Goal: Task Accomplishment & Management: Manage account settings

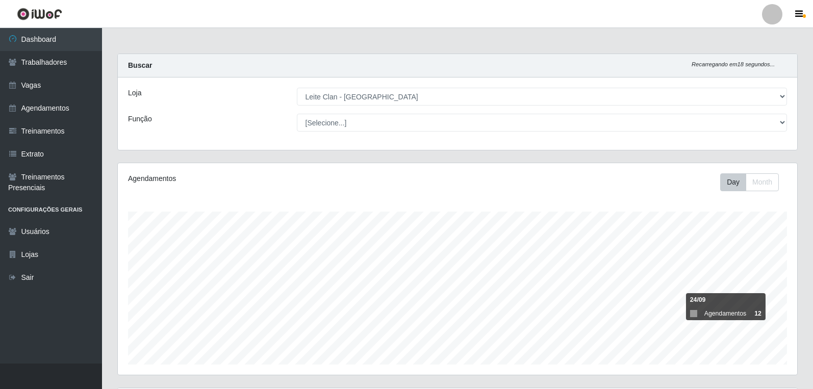
select select "452"
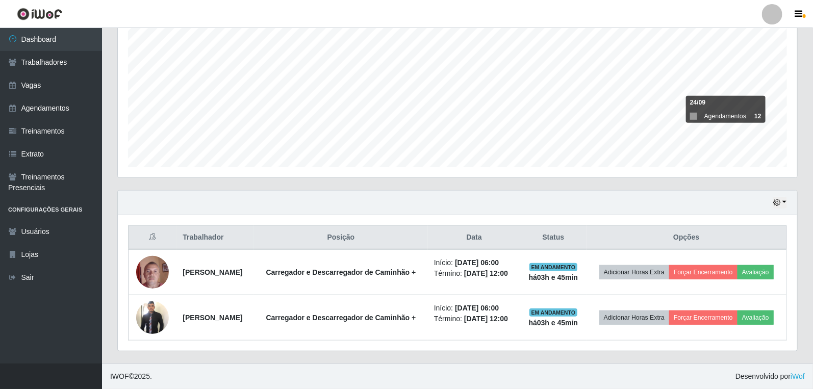
scroll to position [211, 679]
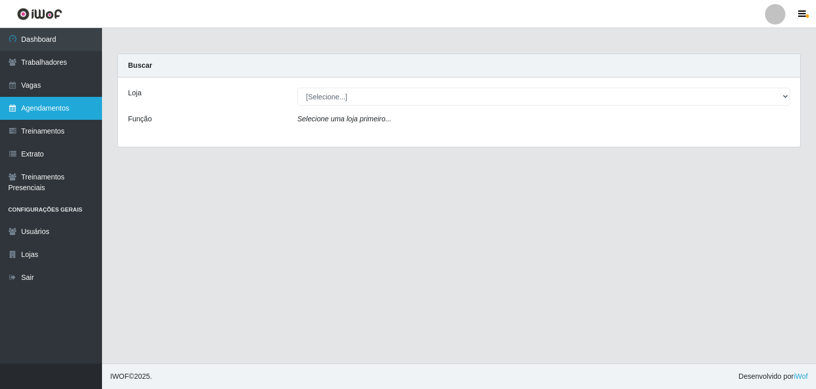
click at [57, 101] on link "Agendamentos" at bounding box center [51, 108] width 102 height 23
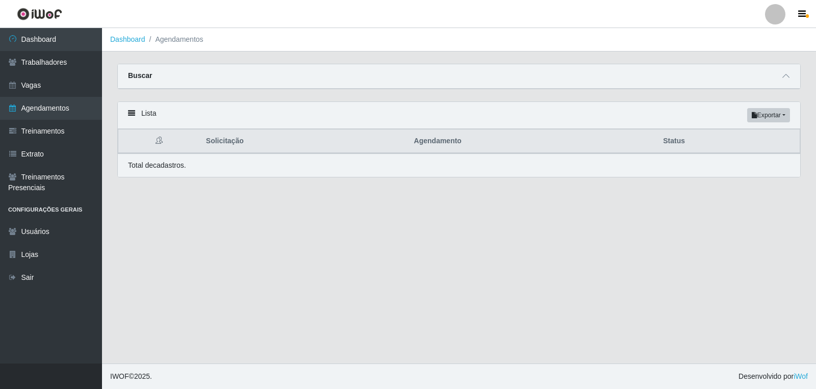
click at [789, 68] on div "Buscar" at bounding box center [459, 76] width 682 height 24
click at [786, 72] on span at bounding box center [786, 76] width 12 height 12
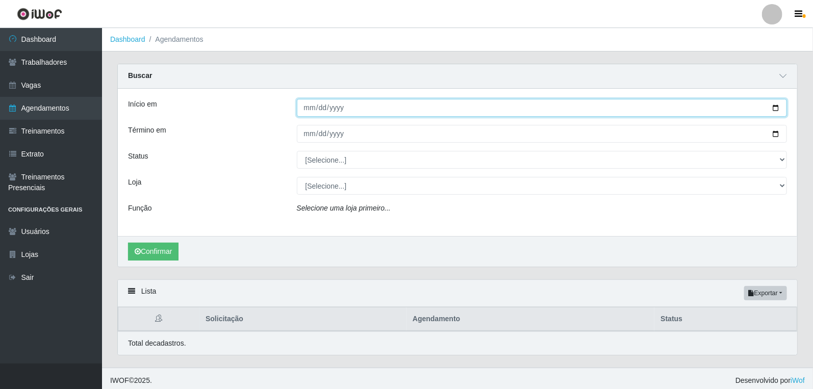
click at [308, 112] on input "Início em" at bounding box center [542, 108] width 491 height 18
type input "2025-09-30"
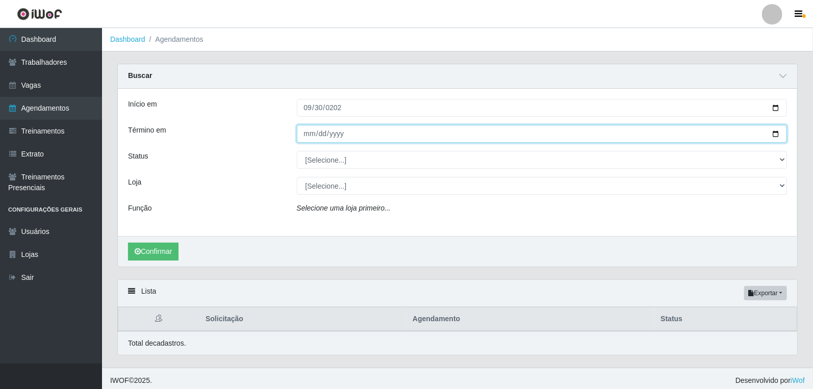
click at [308, 132] on input "Término em" at bounding box center [542, 134] width 491 height 18
type input "2025-09-30"
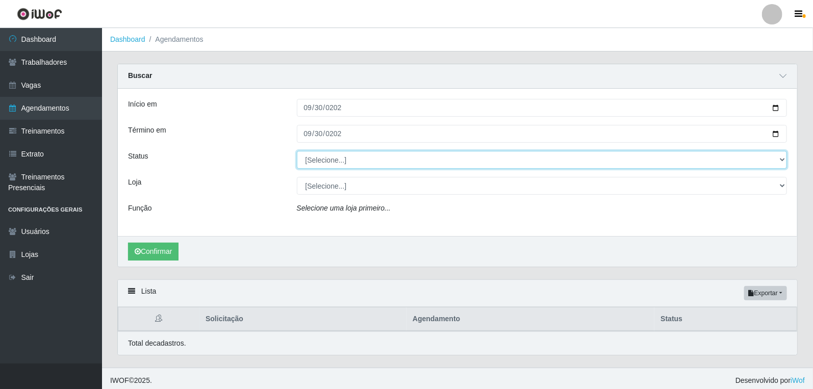
click at [336, 154] on select "[Selecione...] AGENDADO AGUARDANDO LIBERAR EM ANDAMENTO EM REVISÃO FINALIZADO C…" at bounding box center [542, 160] width 491 height 18
select select "AGENDADO"
click at [297, 151] on select "[Selecione...] AGENDADO AGUARDANDO LIBERAR EM ANDAMENTO EM REVISÃO FINALIZADO C…" at bounding box center [542, 160] width 491 height 18
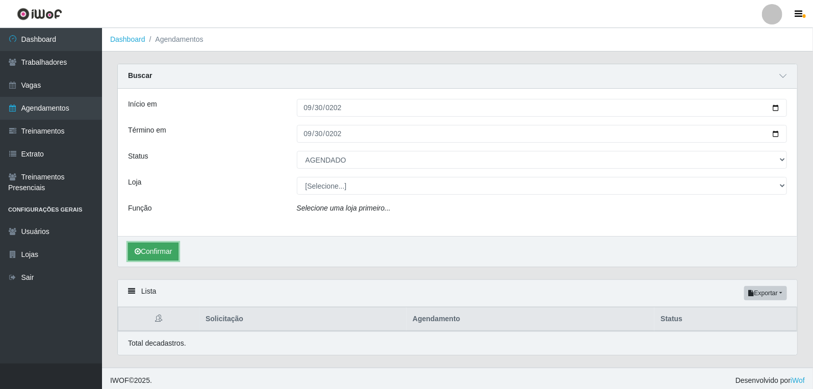
click at [149, 253] on button "Confirmar" at bounding box center [153, 252] width 50 height 18
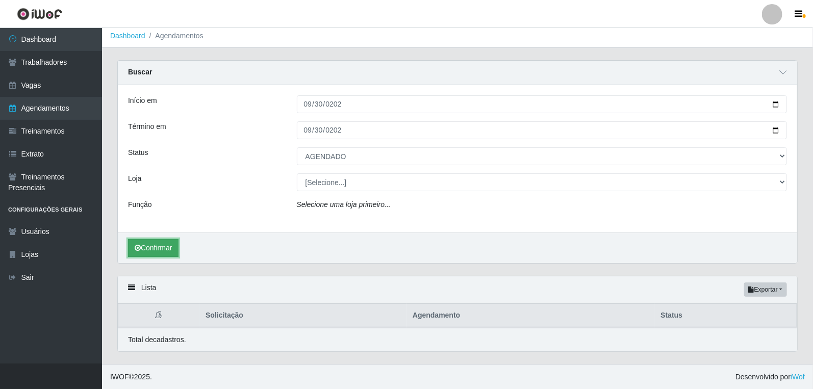
scroll to position [4, 0]
click at [172, 252] on button "Confirmar" at bounding box center [153, 248] width 50 height 18
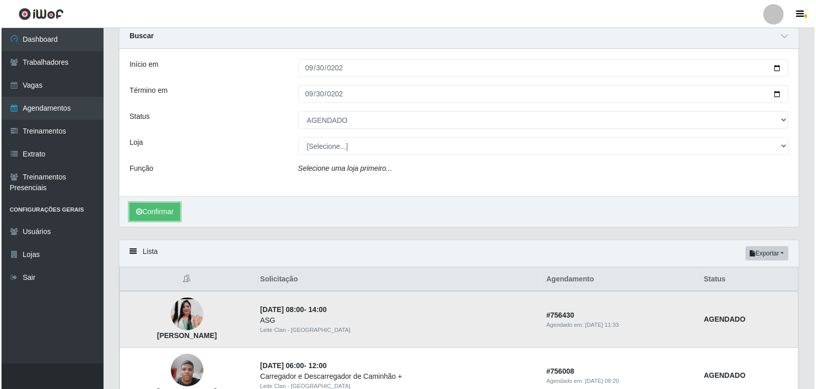
scroll to position [181, 0]
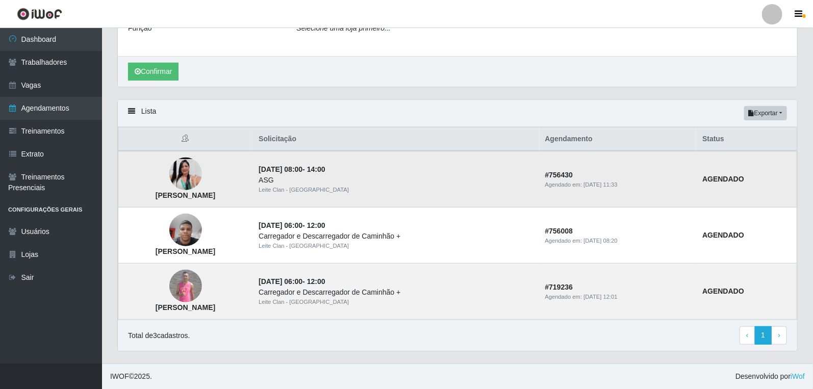
click at [202, 169] on img at bounding box center [185, 174] width 33 height 72
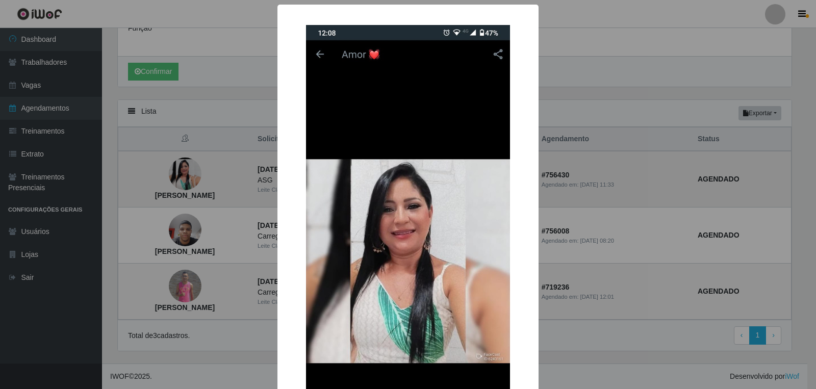
click at [226, 169] on div "× Suenia da Silva Santos OK Cancel" at bounding box center [408, 194] width 816 height 389
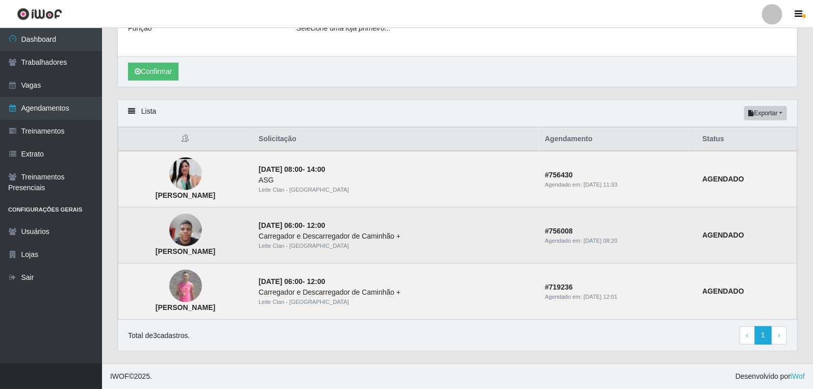
click at [202, 226] on img at bounding box center [185, 230] width 33 height 43
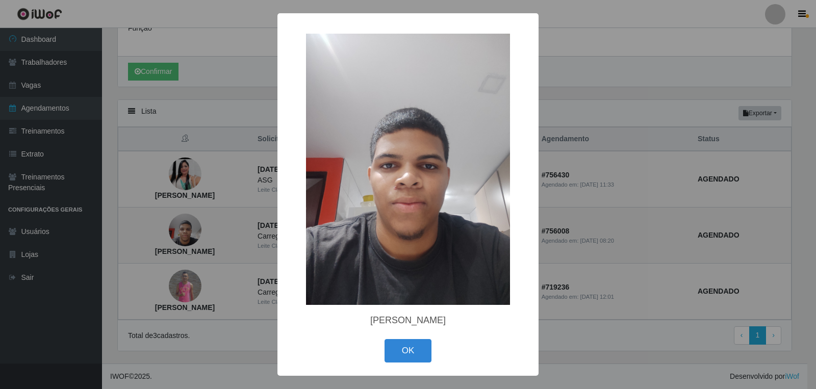
click at [238, 226] on div "× Luís Fernando Santos Ribeiro de Lima OK Cancel" at bounding box center [408, 194] width 816 height 389
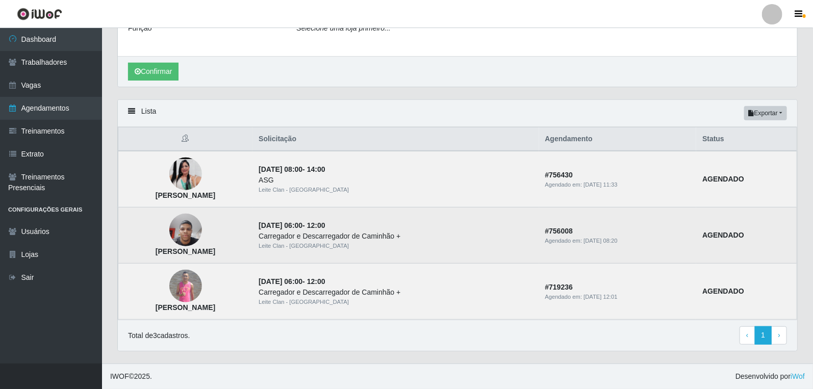
click at [202, 231] on img at bounding box center [185, 230] width 33 height 43
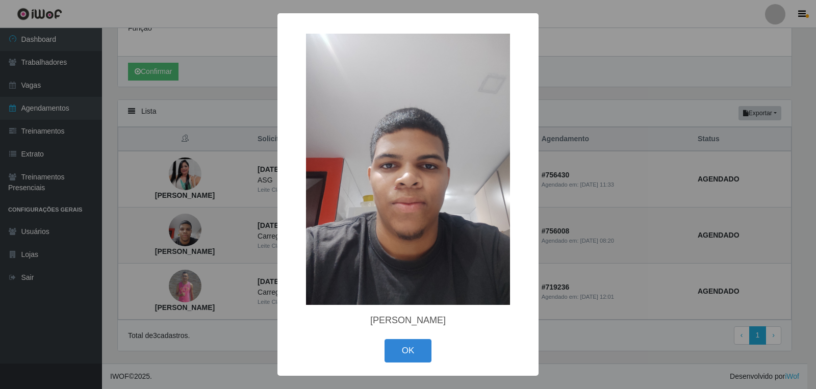
click at [223, 231] on div "× Luís Fernando Santos Ribeiro de Lima OK Cancel" at bounding box center [408, 194] width 816 height 389
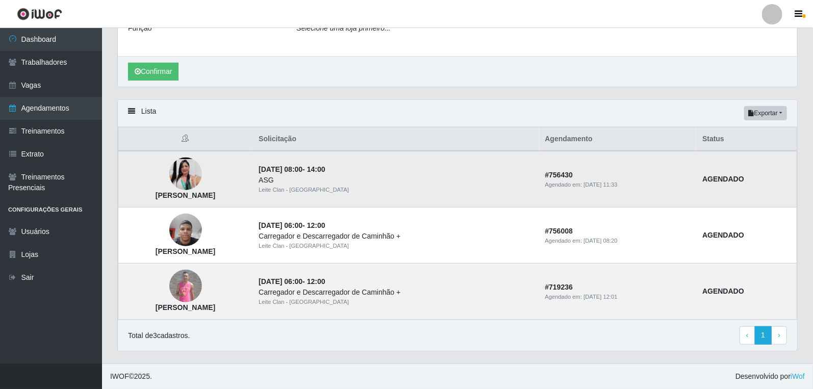
click at [202, 182] on img at bounding box center [185, 174] width 33 height 72
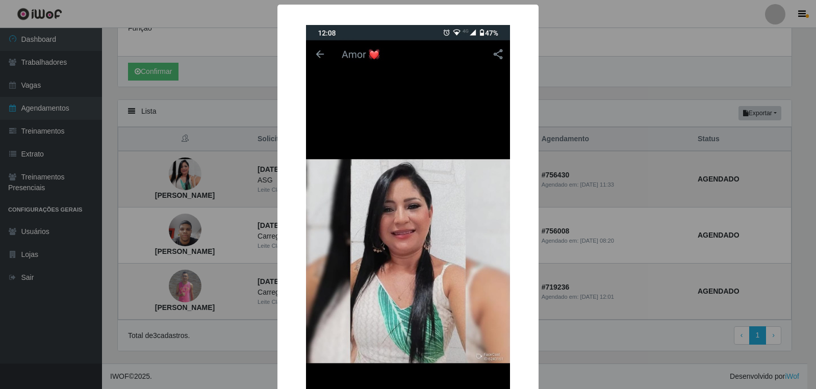
click at [233, 182] on div "× Suenia da Silva Santos OK Cancel" at bounding box center [408, 194] width 816 height 389
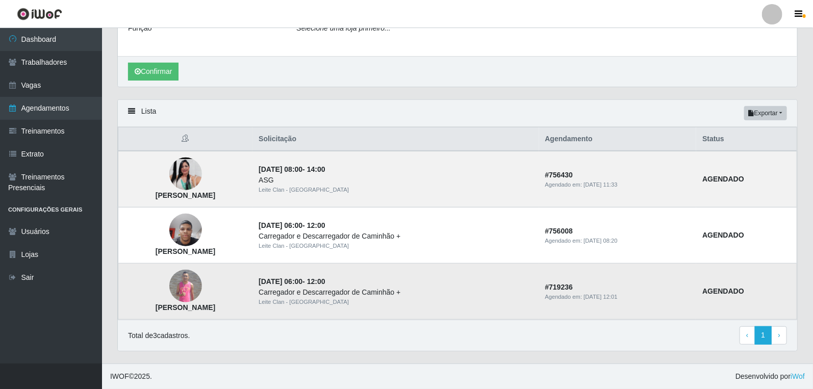
click at [202, 271] on img at bounding box center [185, 286] width 33 height 33
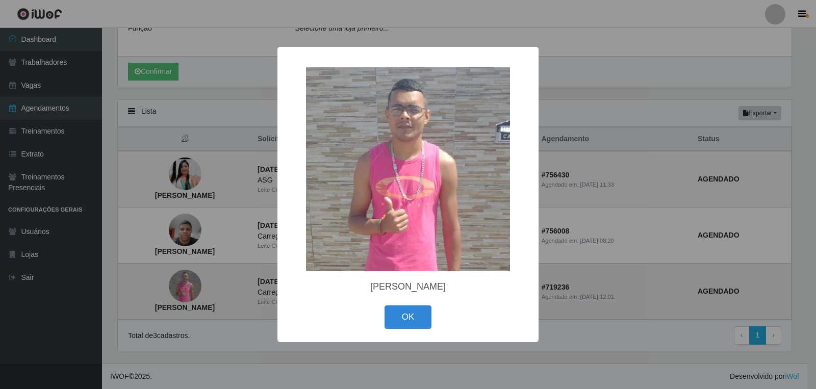
click at [219, 271] on div "× Jeferson Marinho Do Nascimento OK Cancel" at bounding box center [408, 194] width 816 height 389
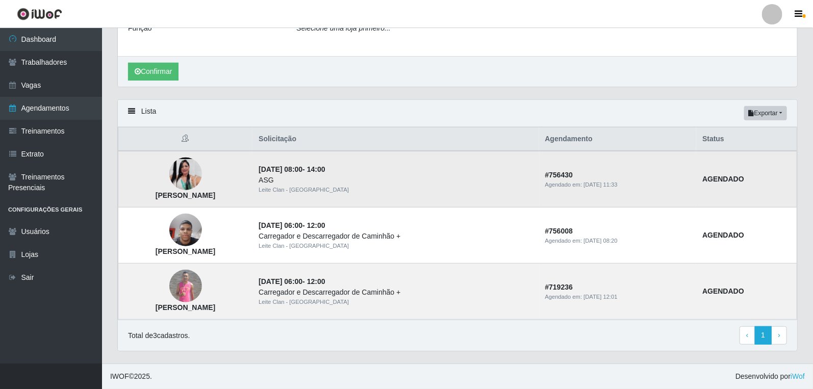
click at [202, 178] on img at bounding box center [185, 174] width 33 height 72
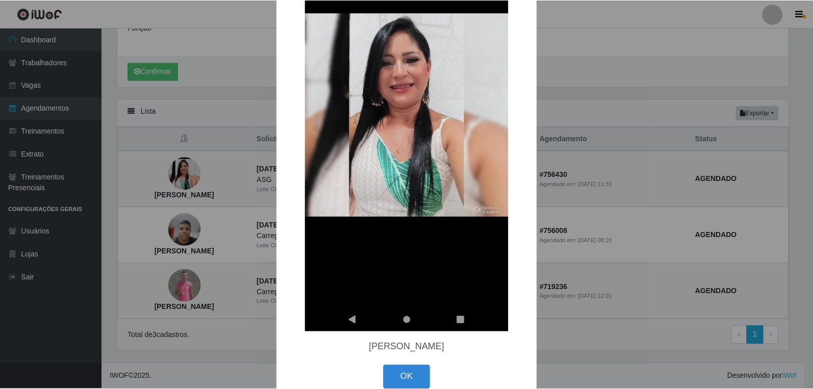
scroll to position [165, 0]
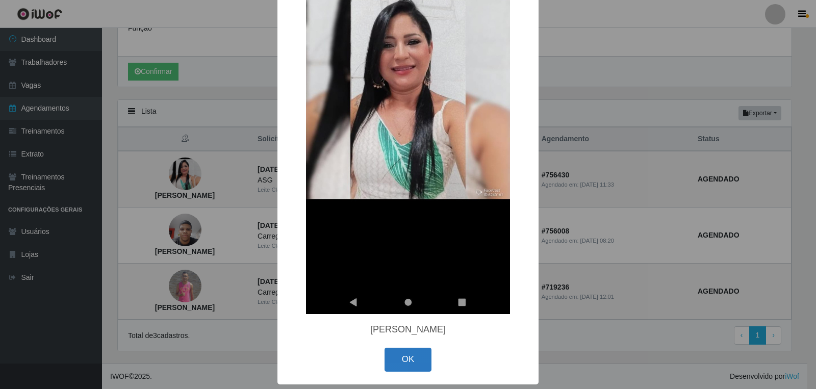
click at [420, 364] on button "OK" at bounding box center [408, 360] width 47 height 24
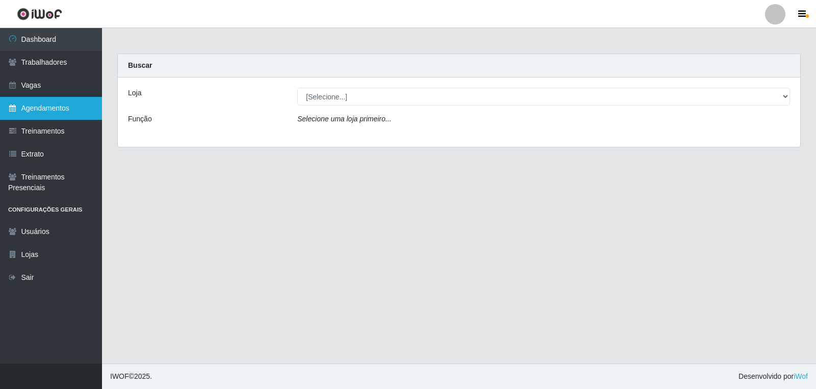
click at [41, 105] on link "Agendamentos" at bounding box center [51, 108] width 102 height 23
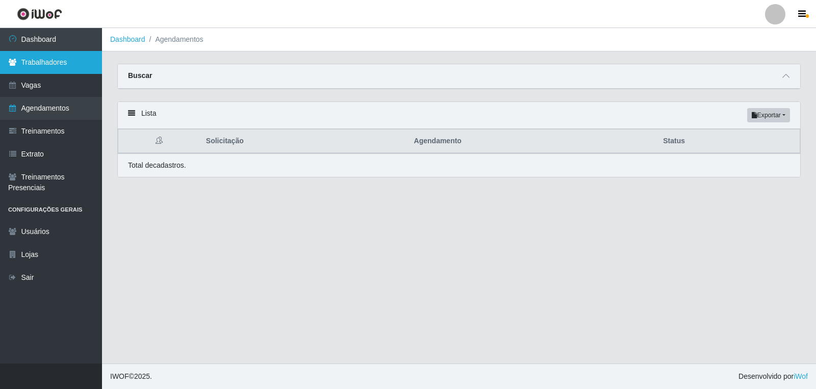
click at [65, 65] on link "Trabalhadores" at bounding box center [51, 62] width 102 height 23
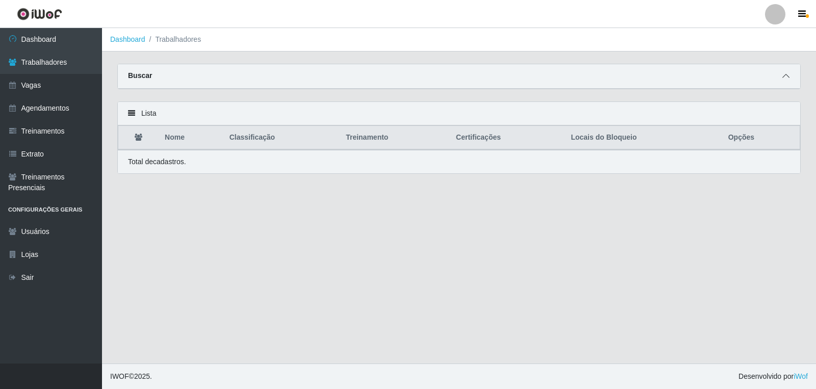
click at [788, 70] on span at bounding box center [786, 76] width 12 height 12
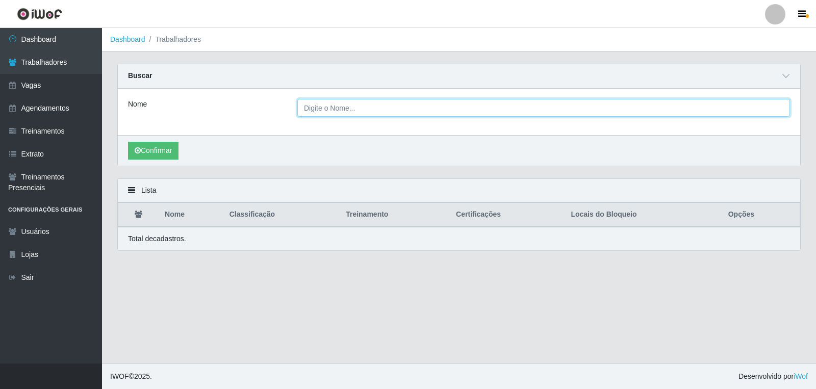
click at [338, 108] on input "Nome" at bounding box center [543, 108] width 493 height 18
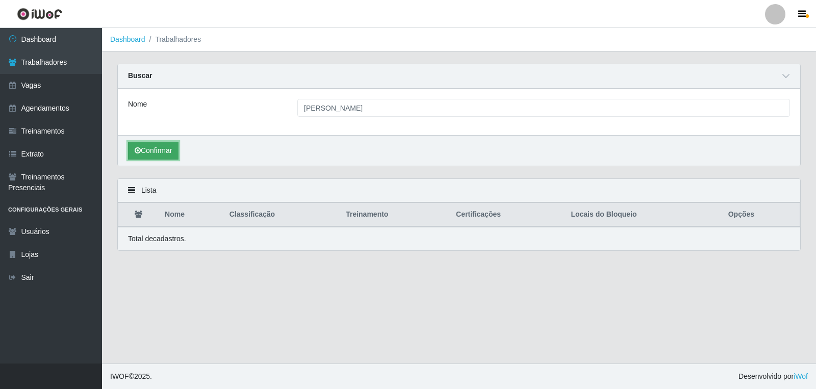
click at [141, 150] on button "Confirmar" at bounding box center [153, 151] width 50 height 18
click at [169, 154] on button "Confirmar" at bounding box center [153, 151] width 50 height 18
click at [167, 148] on button "Confirmar" at bounding box center [153, 151] width 50 height 18
click at [414, 118] on div "Nome gabriel vinicus" at bounding box center [459, 112] width 682 height 46
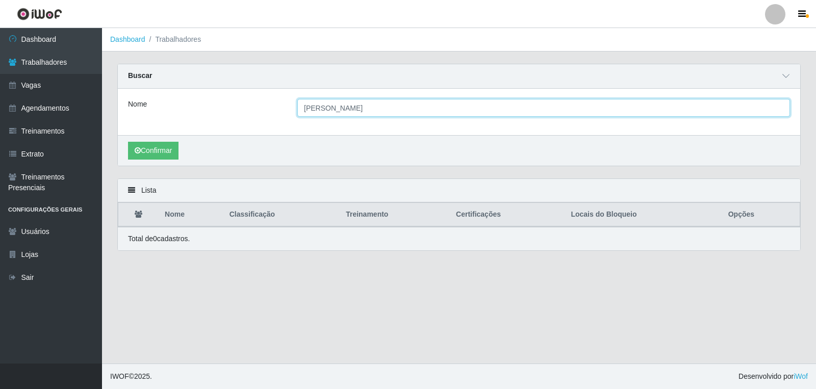
click at [412, 114] on input "gabriel vinicus" at bounding box center [543, 108] width 493 height 18
click at [128, 142] on button "Confirmar" at bounding box center [153, 151] width 50 height 18
click at [315, 111] on input "gabriel vinicus carneiro figuereido" at bounding box center [543, 108] width 493 height 18
click at [336, 111] on input "Gabriel vinicus carneiro figuereido" at bounding box center [543, 108] width 493 height 18
click at [399, 111] on input "Gabriel Vinicius carneiro figuereido" at bounding box center [543, 108] width 493 height 18
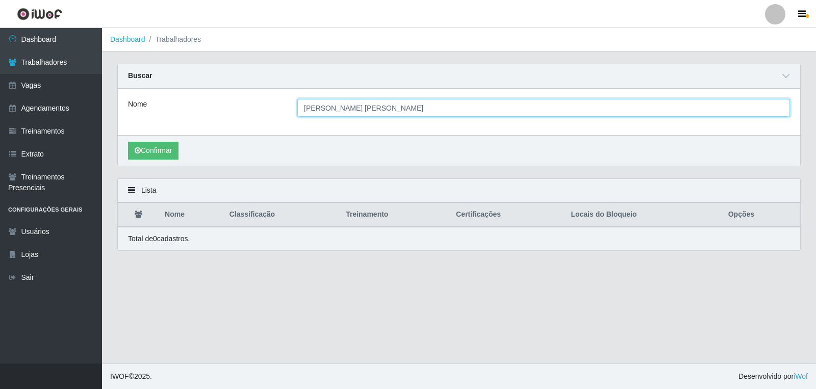
type input "Gabriel Vinicius Carneiro Figueiredo"
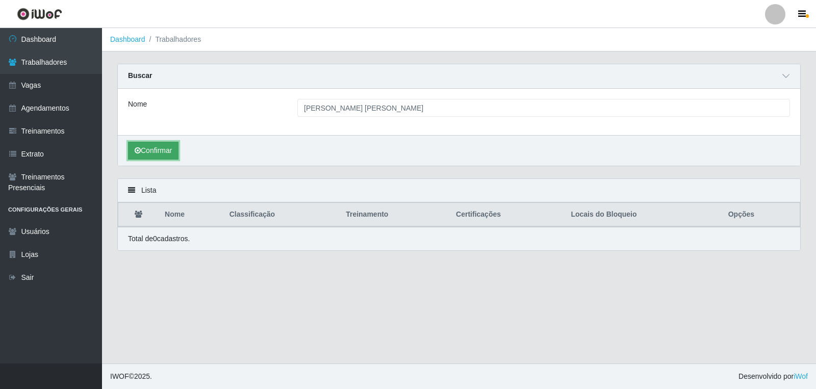
click at [171, 150] on button "Confirmar" at bounding box center [153, 151] width 50 height 18
click at [161, 145] on button "Confirmar" at bounding box center [153, 151] width 50 height 18
click at [156, 144] on button "Confirmar" at bounding box center [153, 151] width 50 height 18
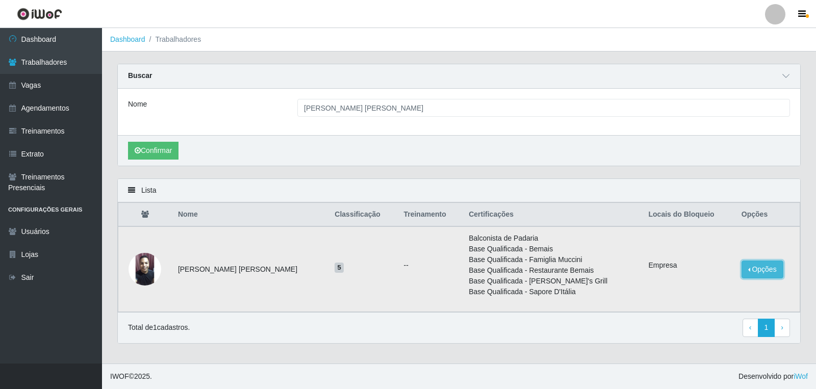
click at [756, 274] on button "Opções" at bounding box center [762, 270] width 42 height 18
click at [690, 273] on button "Desbloquear - Empresa" at bounding box center [690, 271] width 94 height 21
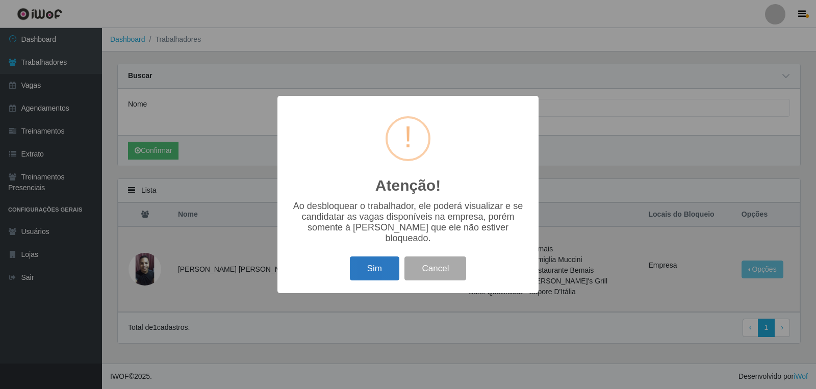
click at [380, 263] on button "Sim" at bounding box center [374, 269] width 49 height 24
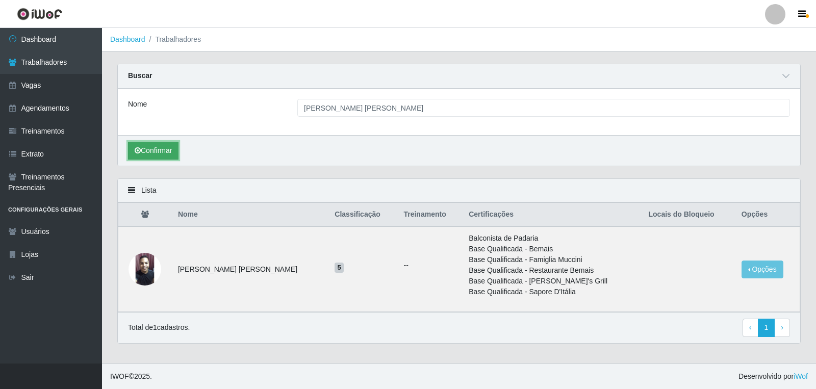
click at [157, 151] on button "Confirmar" at bounding box center [153, 151] width 50 height 18
click at [162, 161] on div "Confirmar" at bounding box center [459, 150] width 682 height 31
click at [160, 152] on button "Confirmar" at bounding box center [153, 151] width 50 height 18
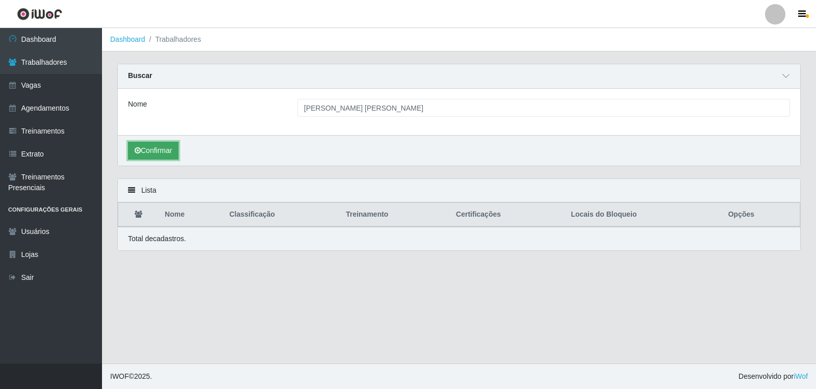
click at [160, 152] on button "Confirmar" at bounding box center [153, 151] width 50 height 18
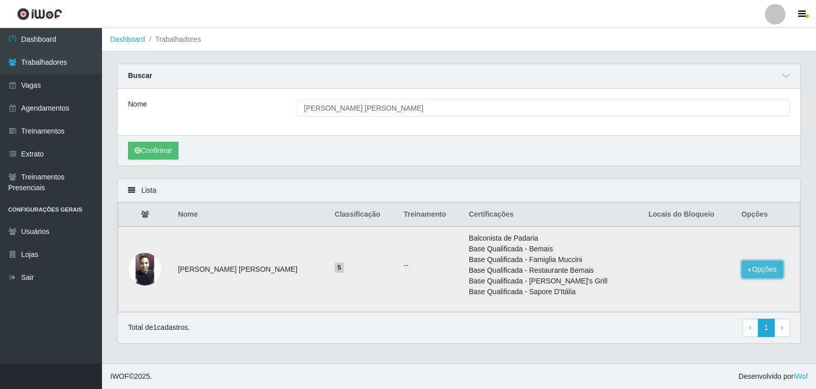
click at [760, 266] on button "Opções" at bounding box center [762, 270] width 42 height 18
click at [701, 267] on button "Bloquear - Empresa" at bounding box center [699, 271] width 82 height 21
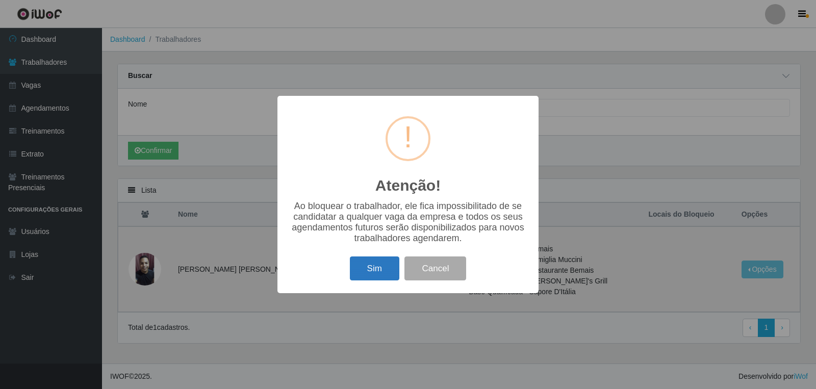
click at [365, 260] on button "Sim" at bounding box center [374, 269] width 49 height 24
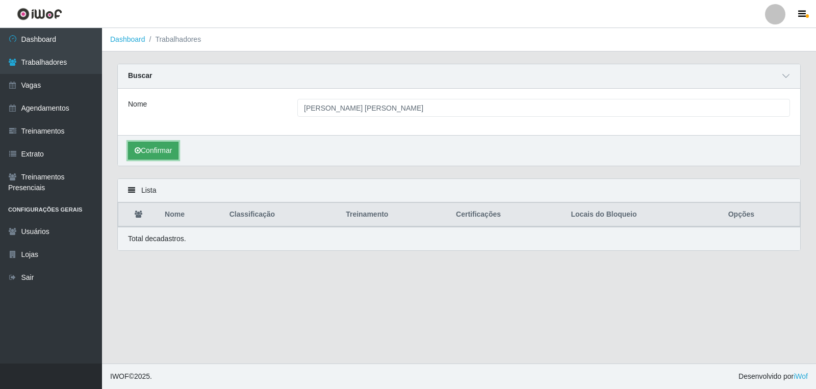
click at [159, 149] on button "Confirmar" at bounding box center [153, 151] width 50 height 18
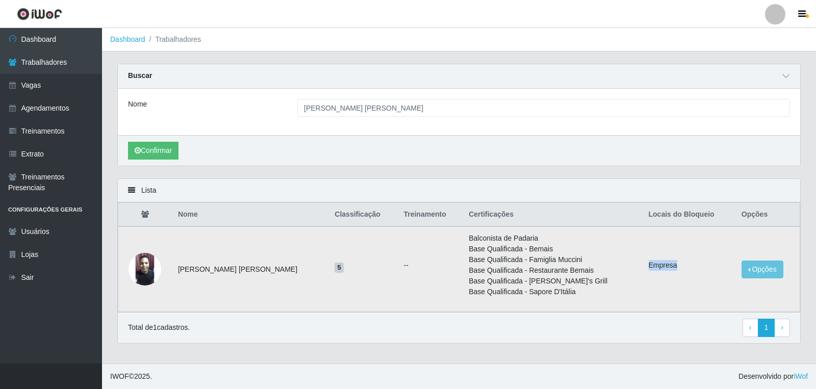
drag, startPoint x: 644, startPoint y: 264, endPoint x: 676, endPoint y: 267, distance: 31.8
click at [676, 267] on li "Empresa" at bounding box center [689, 265] width 81 height 11
click at [675, 274] on td "Empresa" at bounding box center [689, 269] width 93 height 86
click at [665, 277] on td "Empresa" at bounding box center [689, 269] width 93 height 86
